Goal: Task Accomplishment & Management: Manage account settings

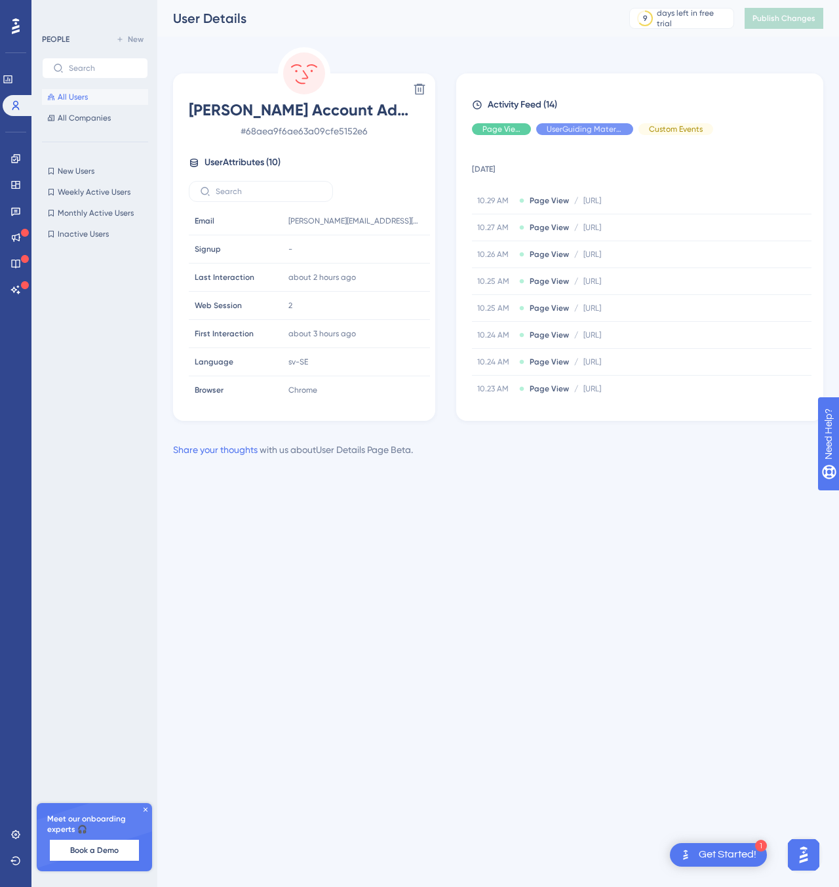
click at [90, 98] on button "All Users" at bounding box center [95, 97] width 106 height 16
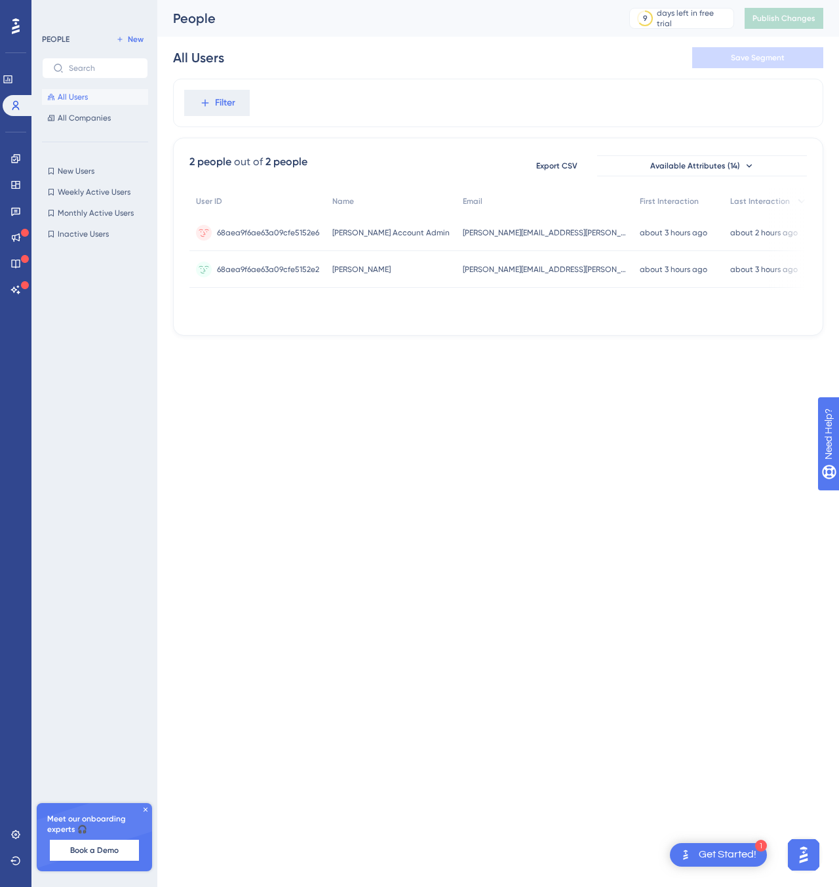
click at [561, 374] on div "Performance Users Engagement Widgets Feedback Product Updates Knowledge Base AI…" at bounding box center [419, 189] width 839 height 378
click at [350, 335] on div "2 people out of 2 people Export CSV Available Attributes (14) User ID Name Emai…" at bounding box center [498, 237] width 650 height 198
click at [511, 103] on div "Filter" at bounding box center [498, 103] width 650 height 49
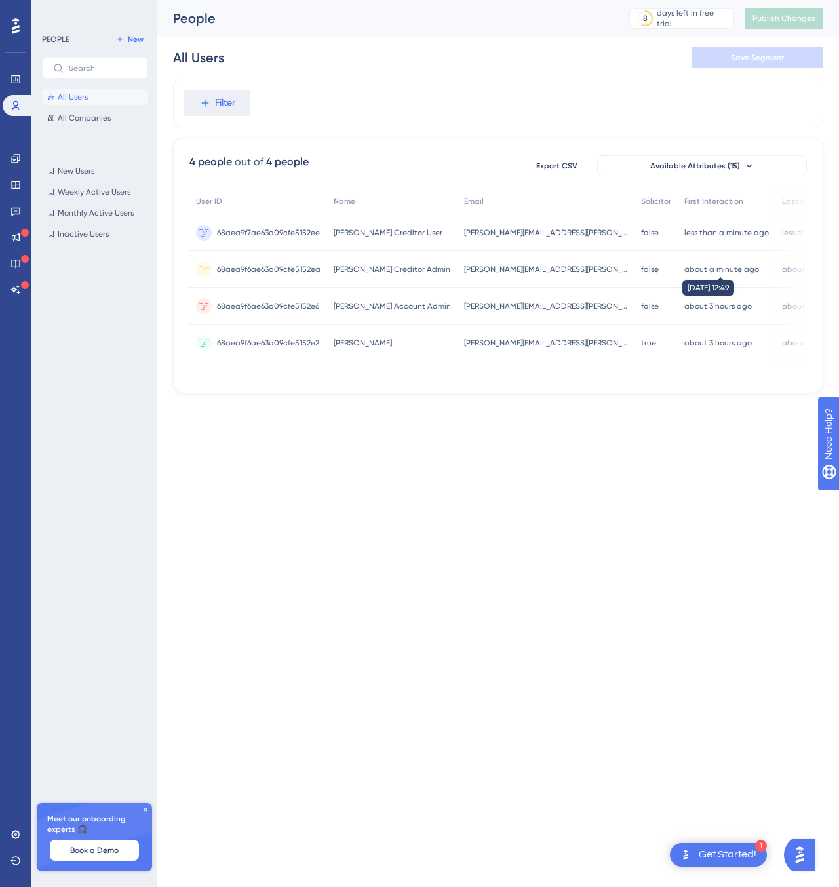
click at [684, 266] on time "about a minute ago" at bounding box center [721, 269] width 75 height 9
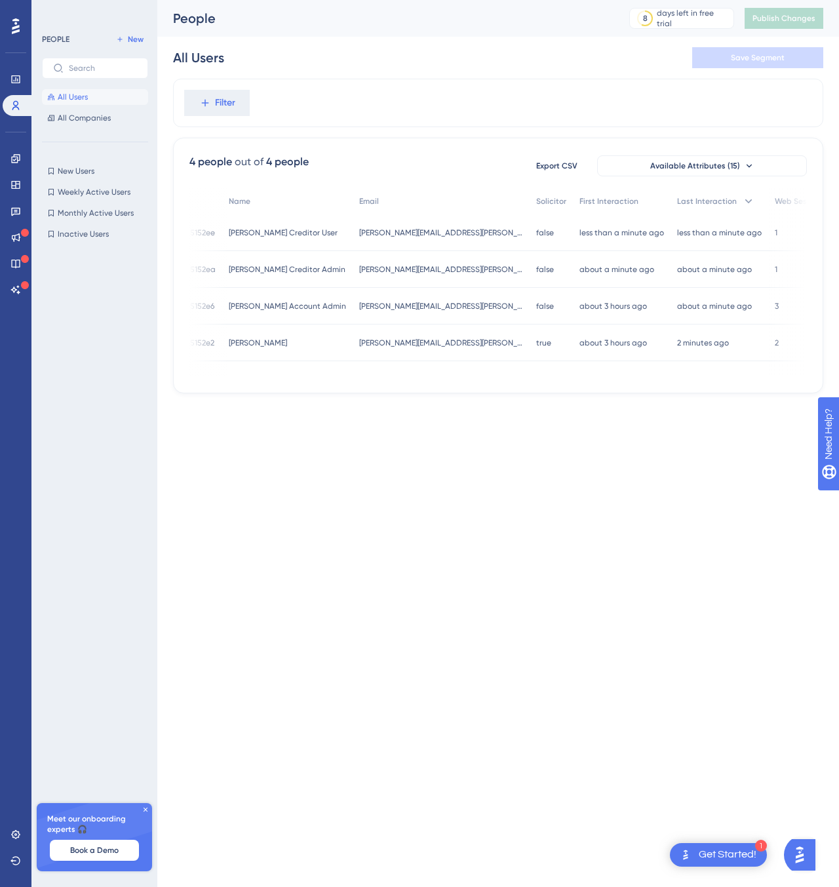
scroll to position [0, 118]
click at [730, 173] on button "Available Attributes (15)" at bounding box center [702, 165] width 210 height 21
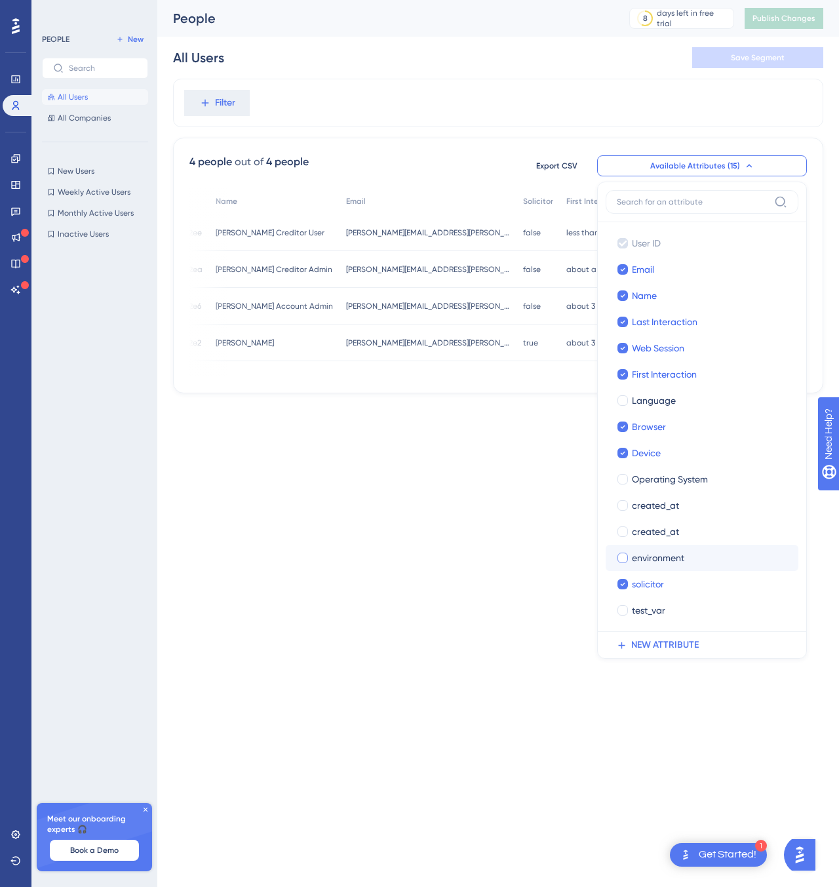
click at [620, 557] on div at bounding box center [623, 558] width 10 height 10
checkbox input "true"
click at [518, 0] on html "1 Get Started! Performance Users Engagement Widgets Feedback Product Updates Kn…" at bounding box center [419, 0] width 839 height 0
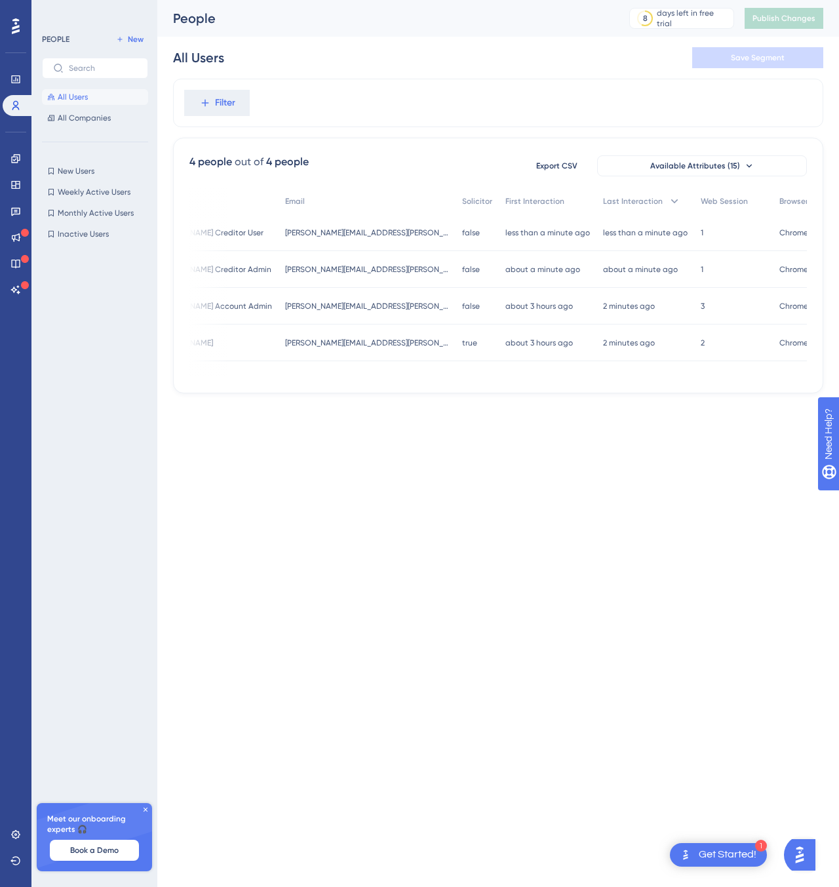
scroll to position [0, 0]
